Goal: Transaction & Acquisition: Purchase product/service

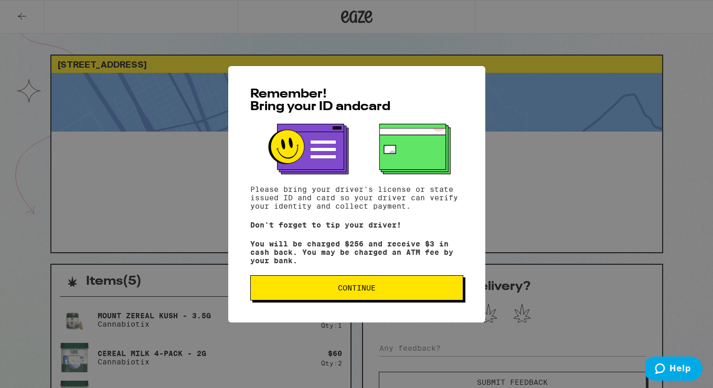
click at [418, 287] on button "Continue" at bounding box center [356, 288] width 213 height 25
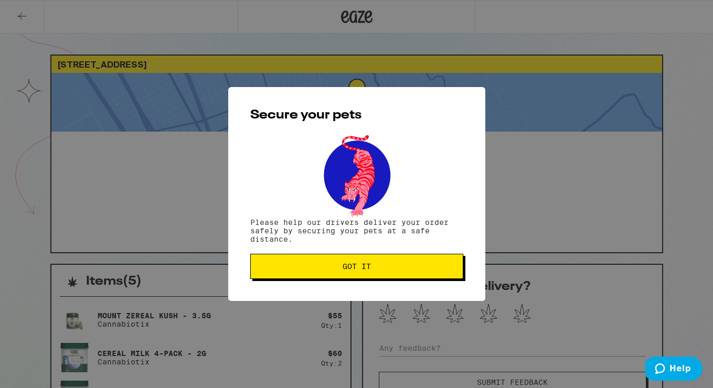
click at [408, 264] on button "Got it" at bounding box center [356, 266] width 213 height 25
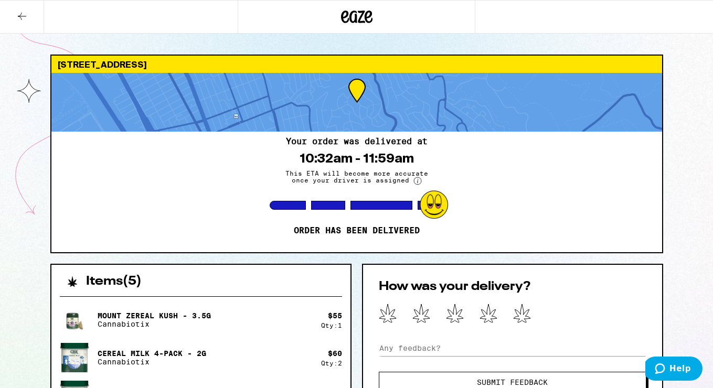
click at [13, 17] on button at bounding box center [22, 17] width 44 height 33
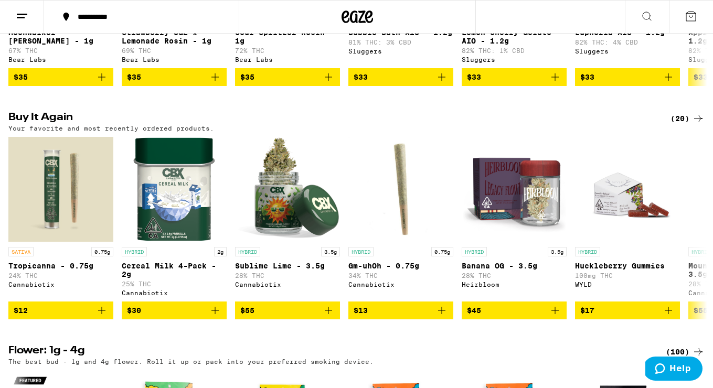
scroll to position [1002, 0]
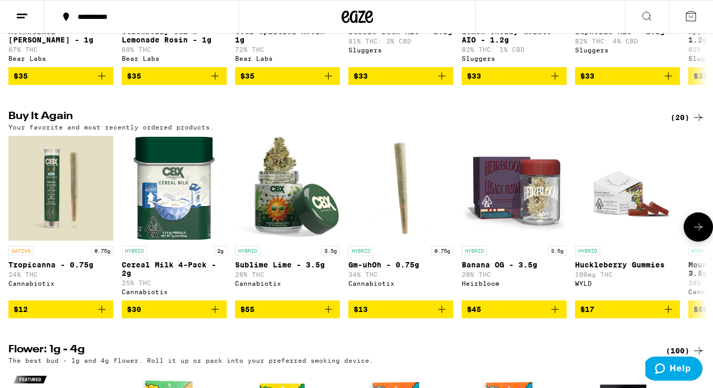
click at [212, 316] on icon "Add to bag" at bounding box center [215, 309] width 13 height 13
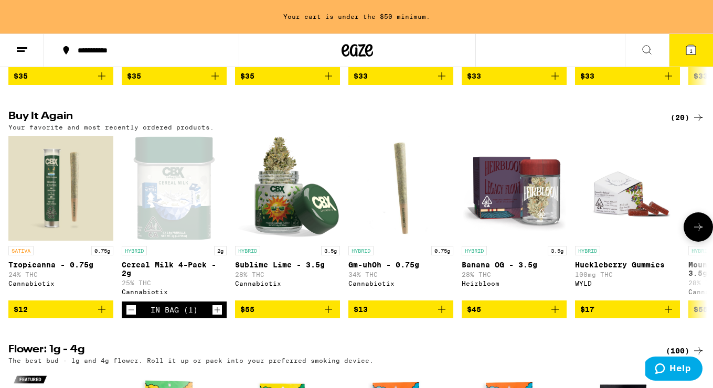
click at [212, 315] on button "Increment" at bounding box center [217, 310] width 10 height 10
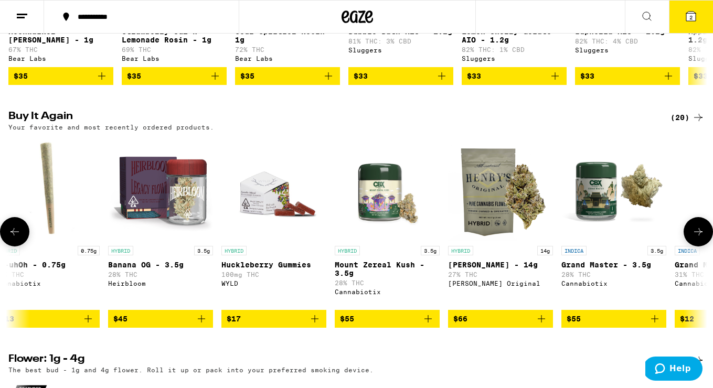
scroll to position [0, 352]
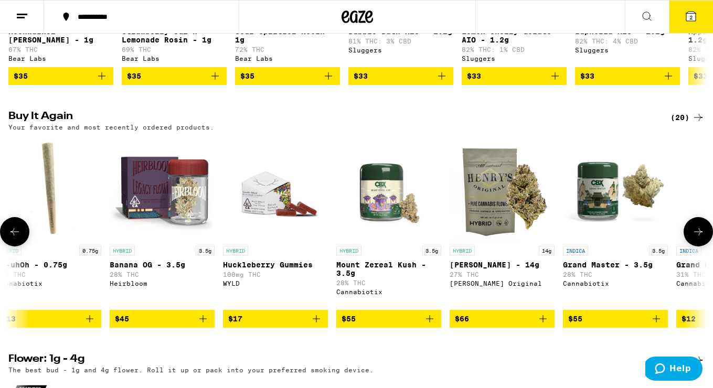
click at [429, 325] on icon "Add to bag" at bounding box center [430, 319] width 13 height 13
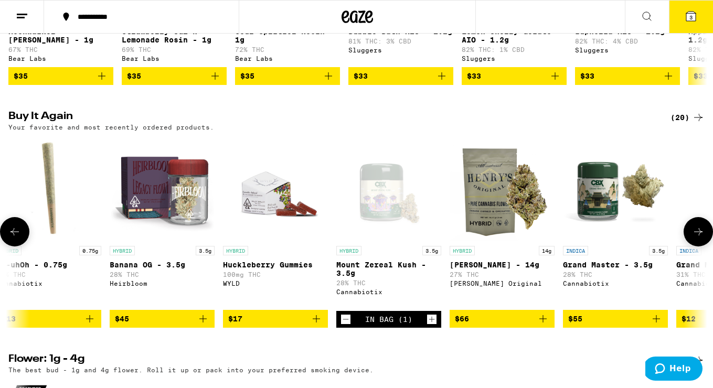
click at [429, 326] on icon "Increment" at bounding box center [431, 319] width 9 height 13
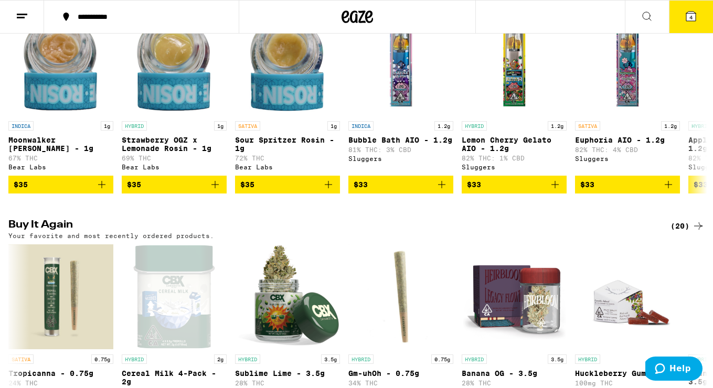
scroll to position [1192, 0]
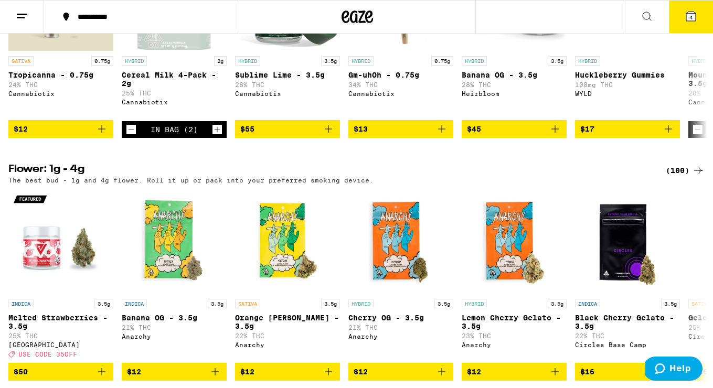
click at [683, 17] on button "4" at bounding box center [691, 17] width 44 height 33
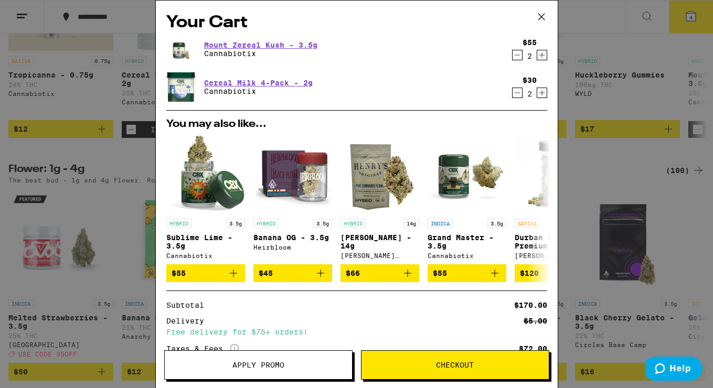
click at [405, 366] on span "Checkout" at bounding box center [455, 365] width 187 height 7
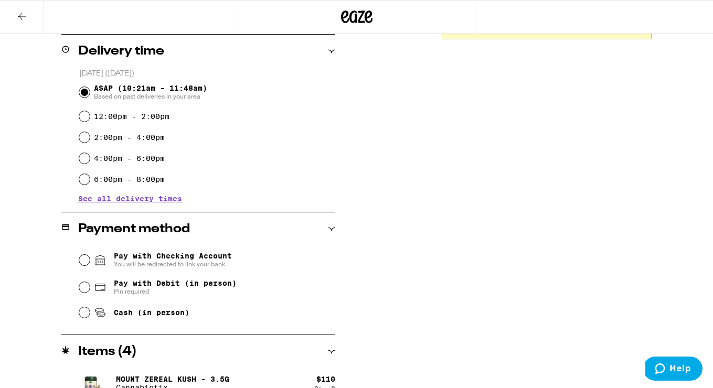
scroll to position [260, 0]
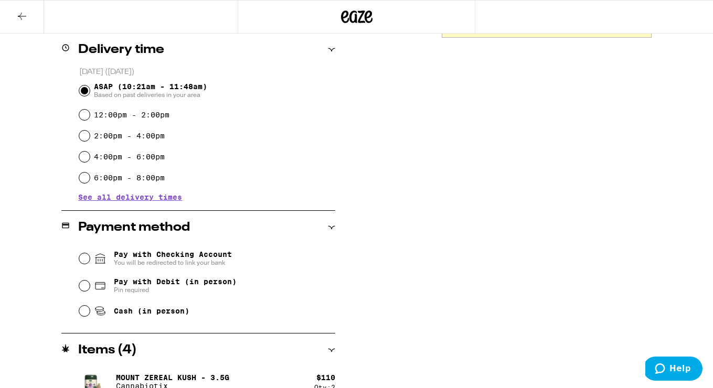
click at [199, 289] on span "Pin required" at bounding box center [175, 290] width 123 height 8
click at [90, 289] on input "Pay with Debit (in person) Pin required" at bounding box center [84, 286] width 10 height 10
radio input "true"
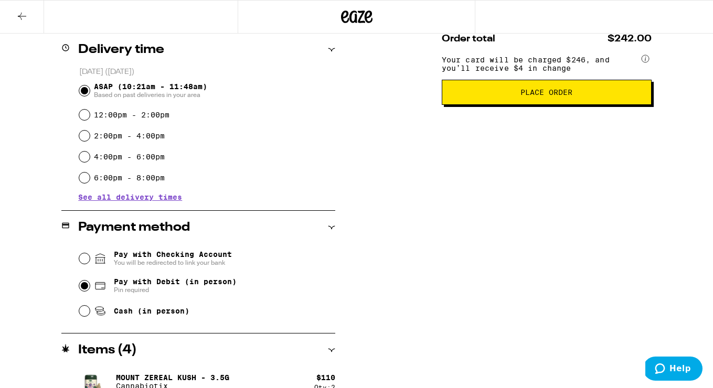
click at [532, 105] on button "Place Order" at bounding box center [547, 92] width 210 height 25
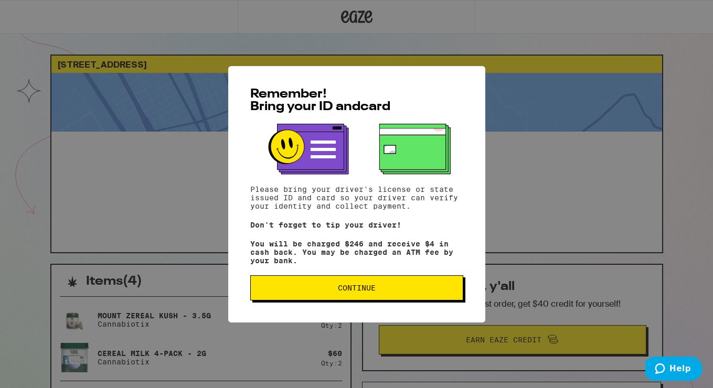
click at [353, 297] on button "Continue" at bounding box center [356, 288] width 213 height 25
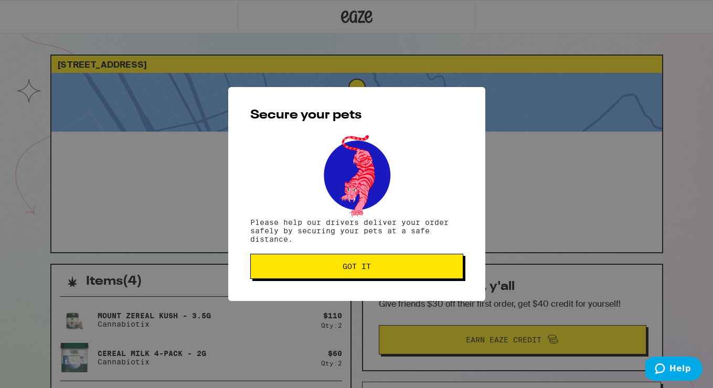
click at [353, 266] on span "Got it" at bounding box center [357, 266] width 28 height 7
